Goal: Navigation & Orientation: Find specific page/section

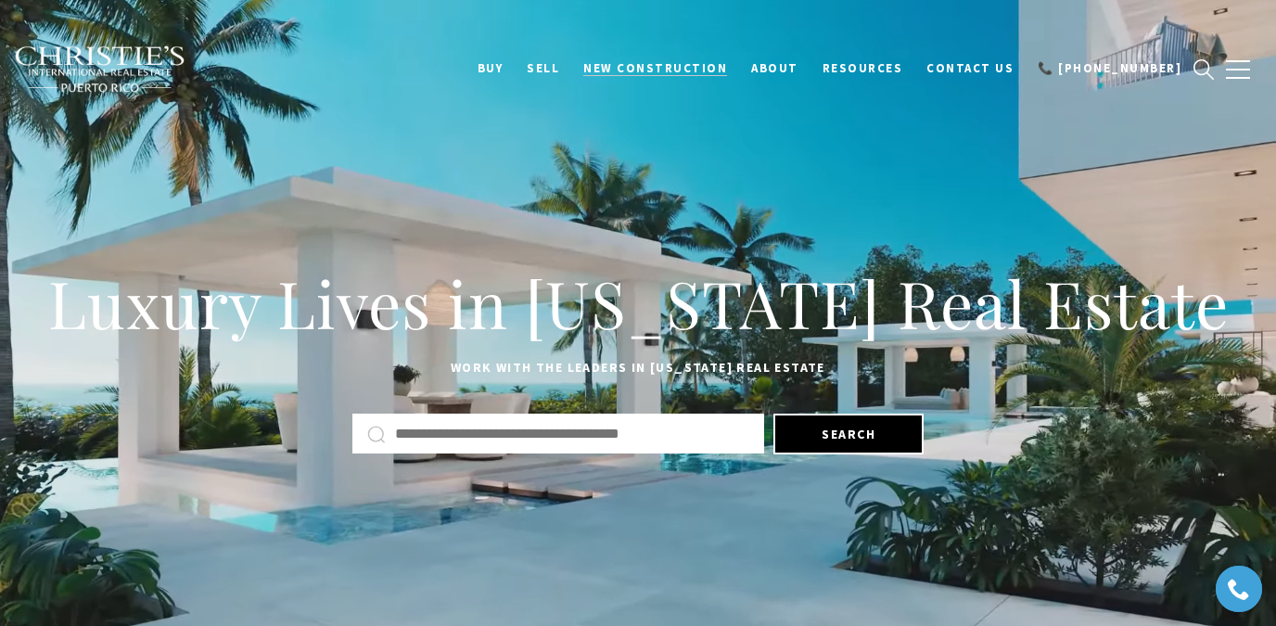
click at [677, 68] on span "New Construction" at bounding box center [655, 68] width 144 height 16
